Goal: Navigation & Orientation: Find specific page/section

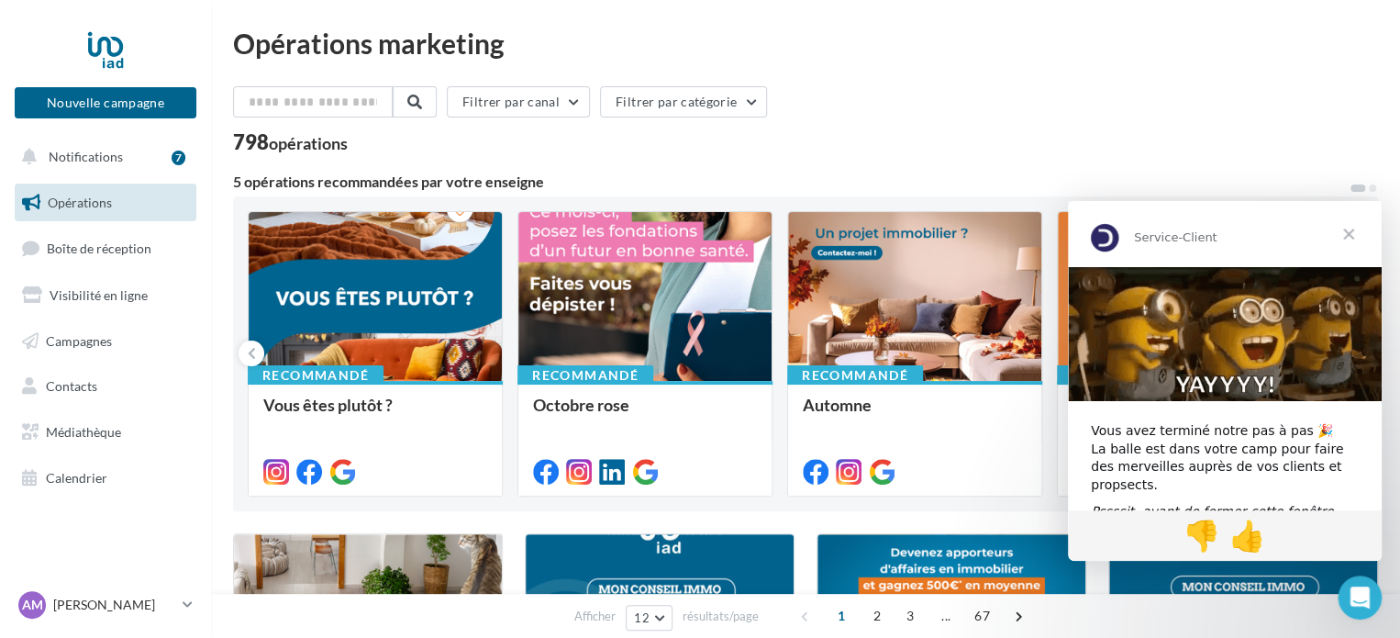
scroll to position [102, 0]
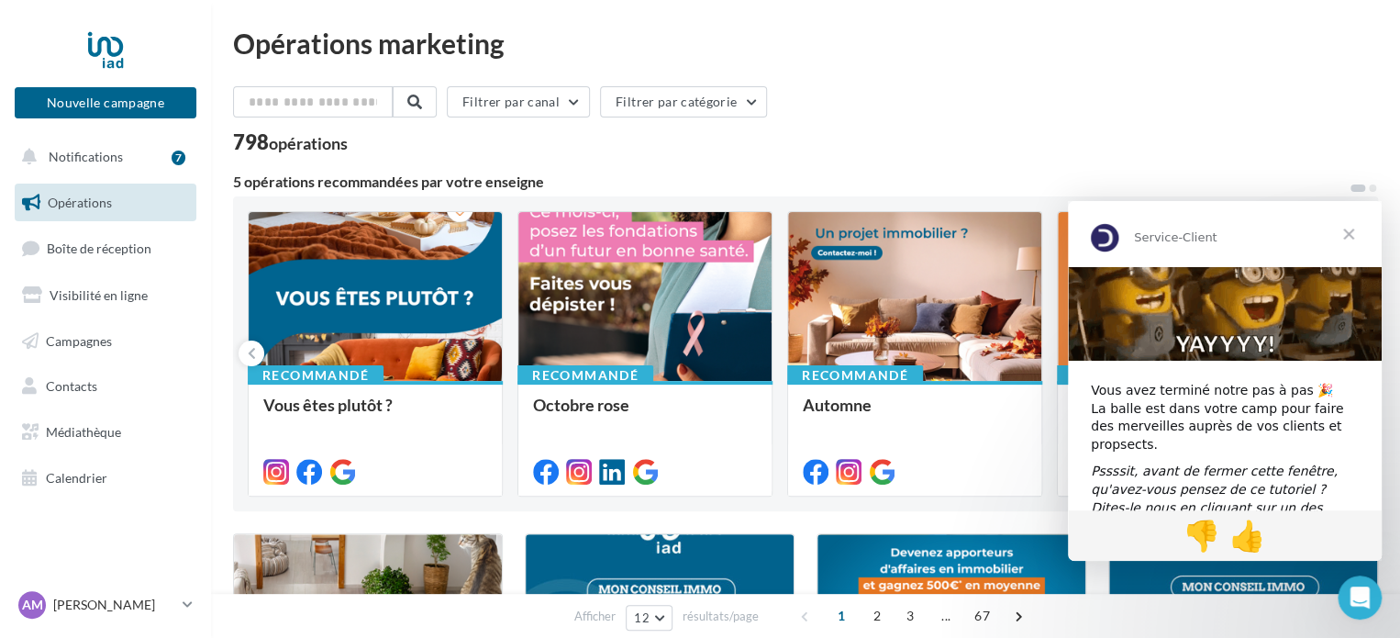
click at [1352, 240] on span "Fermer" at bounding box center [1349, 234] width 66 height 66
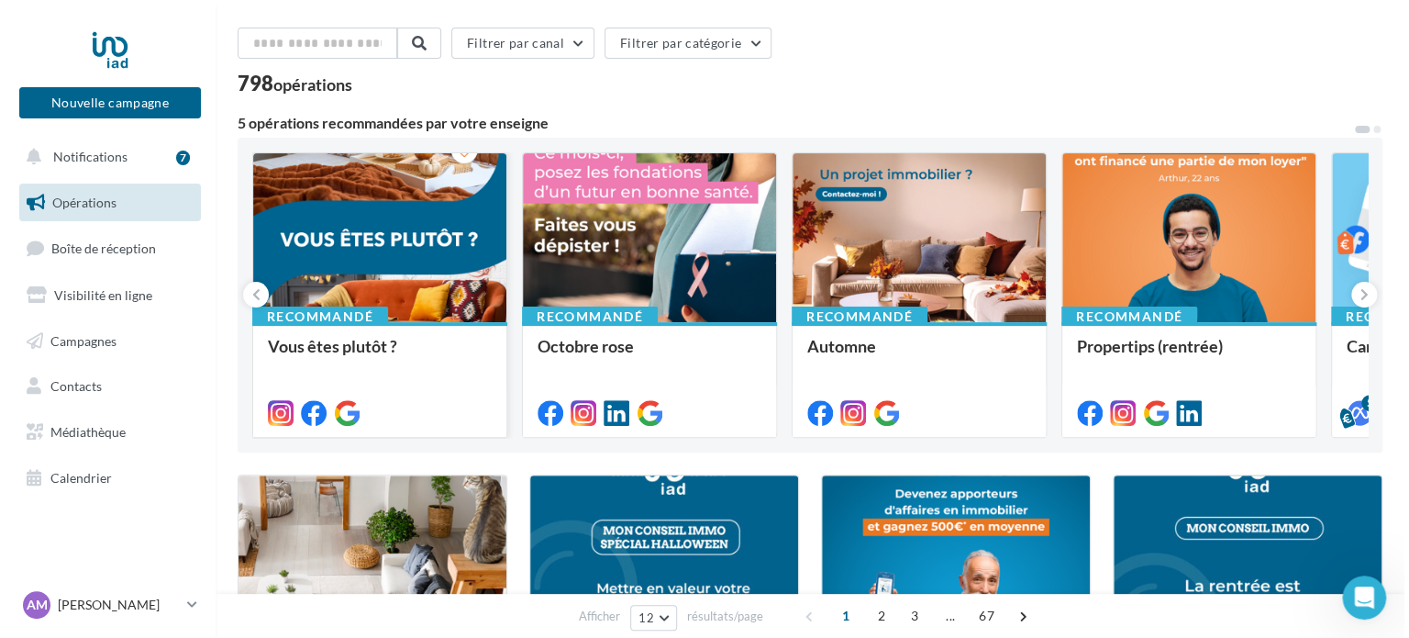
scroll to position [0, 0]
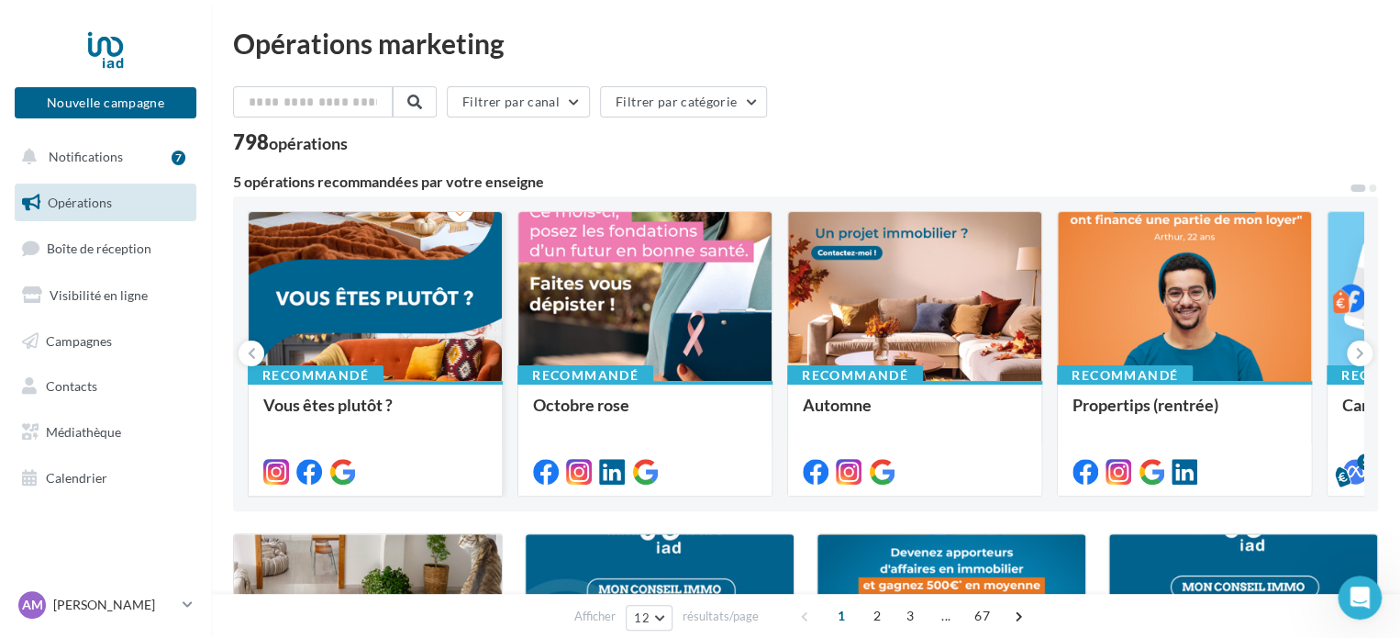
click at [374, 290] on div at bounding box center [375, 297] width 253 height 171
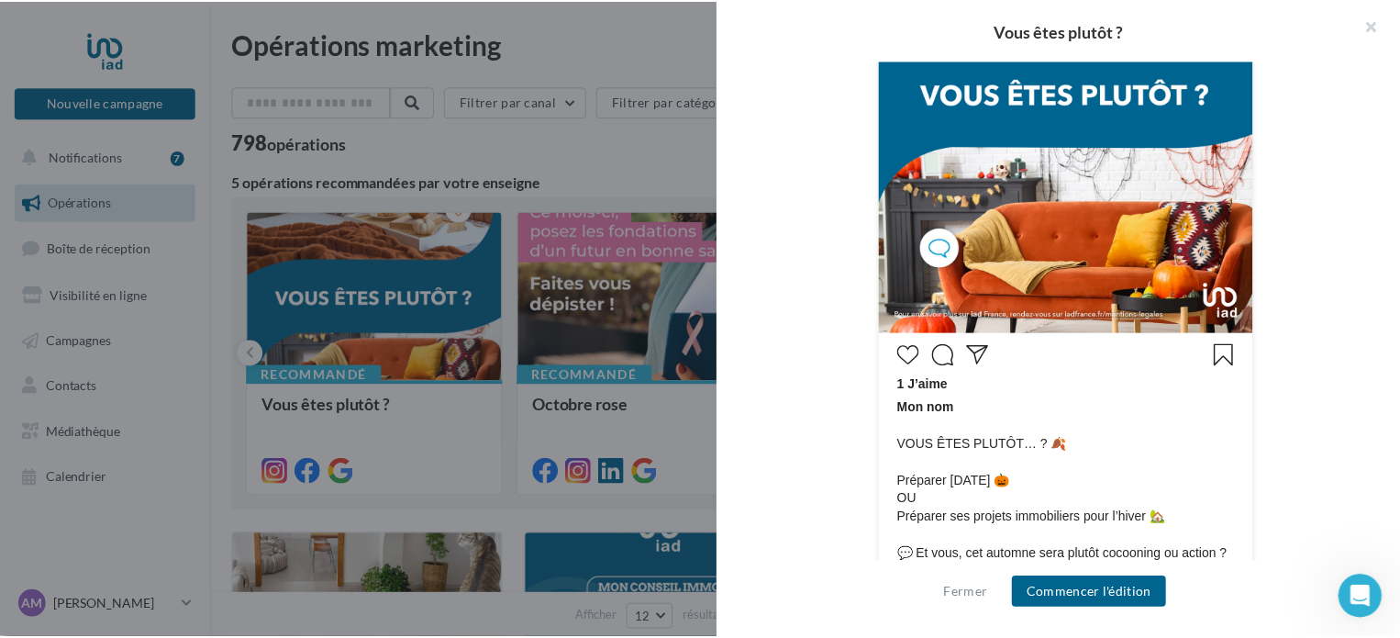
scroll to position [772, 0]
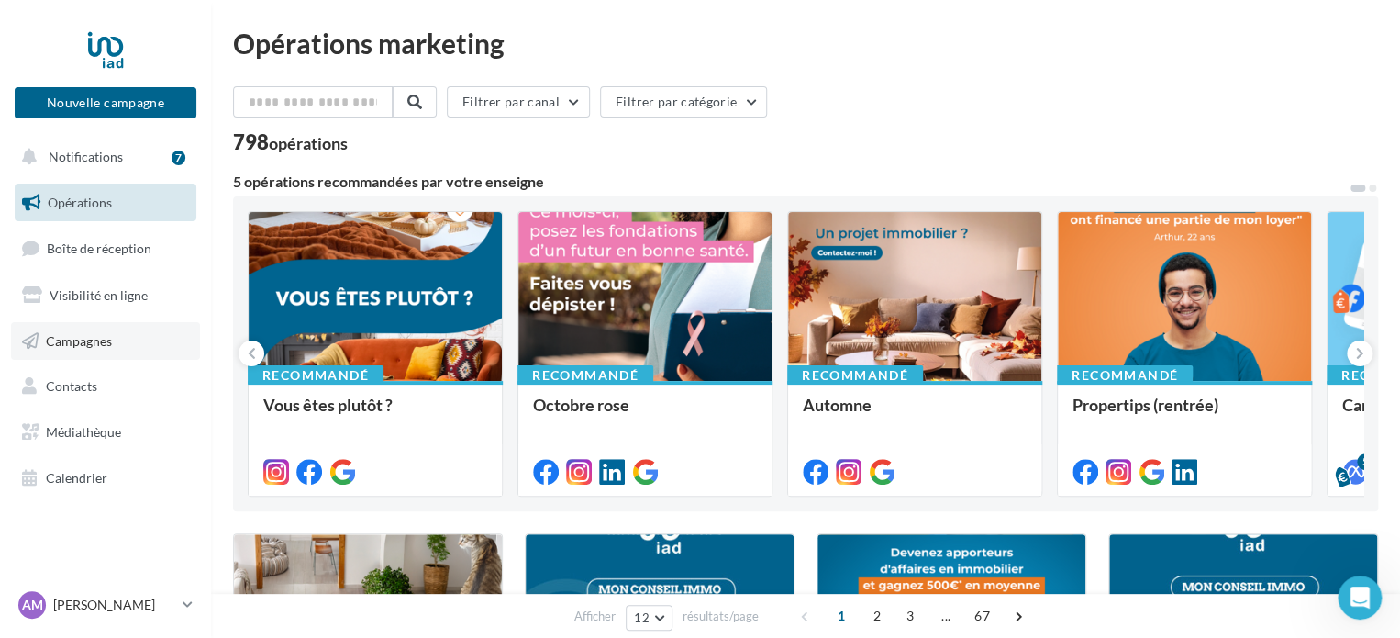
click at [99, 359] on link "Campagnes" at bounding box center [105, 341] width 189 height 39
